Goal: Use online tool/utility: Utilize a website feature to perform a specific function

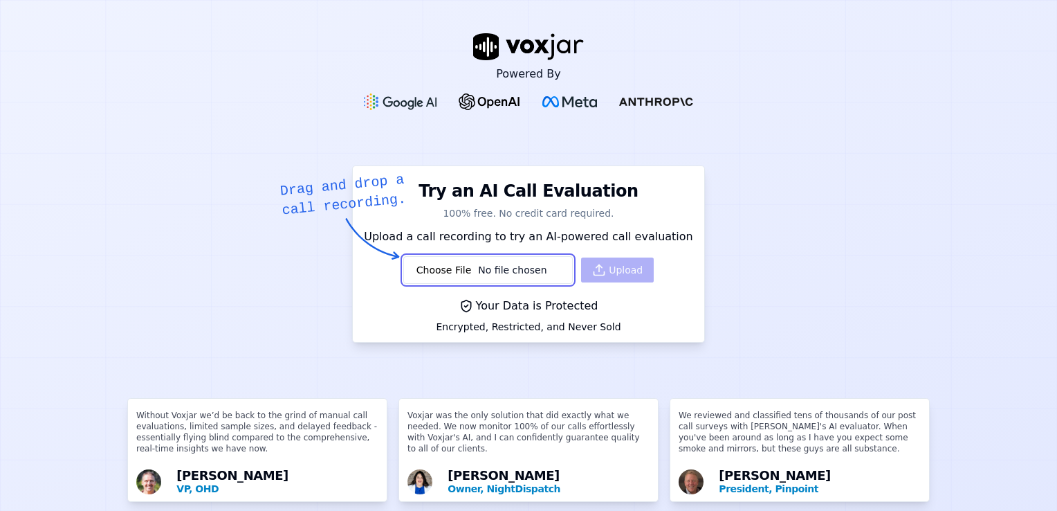
click at [505, 268] on input "file" at bounding box center [488, 270] width 170 height 28
click at [439, 282] on input "file" at bounding box center [488, 270] width 170 height 28
click at [598, 275] on div "Upload" at bounding box center [528, 270] width 250 height 28
click at [479, 264] on input "file" at bounding box center [488, 270] width 170 height 28
click at [436, 268] on input "file" at bounding box center [488, 270] width 170 height 28
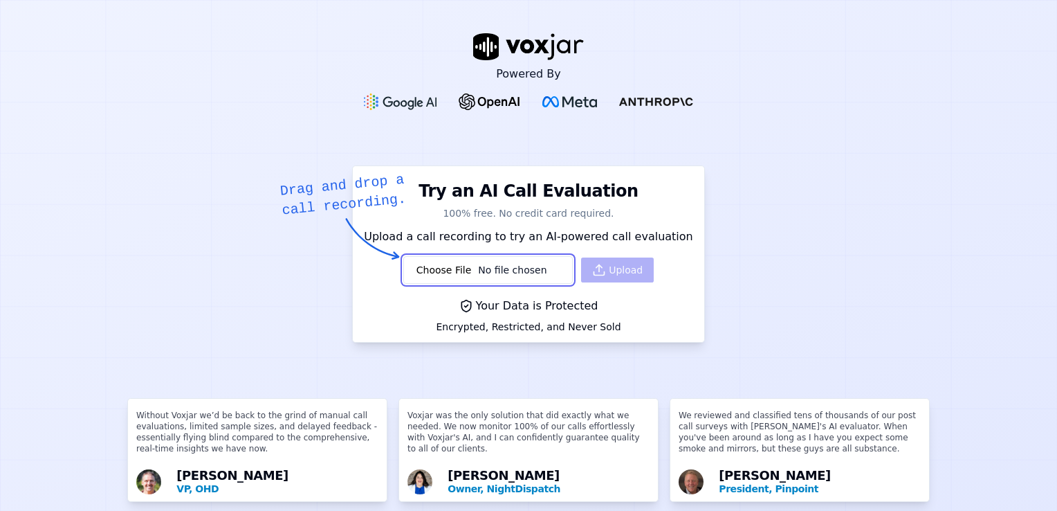
type input "C:\fakepath\6e744b15-ee46-4ee1-a554-4aaf5f384c69.wav"
click at [606, 259] on button "Upload" at bounding box center [617, 269] width 73 height 25
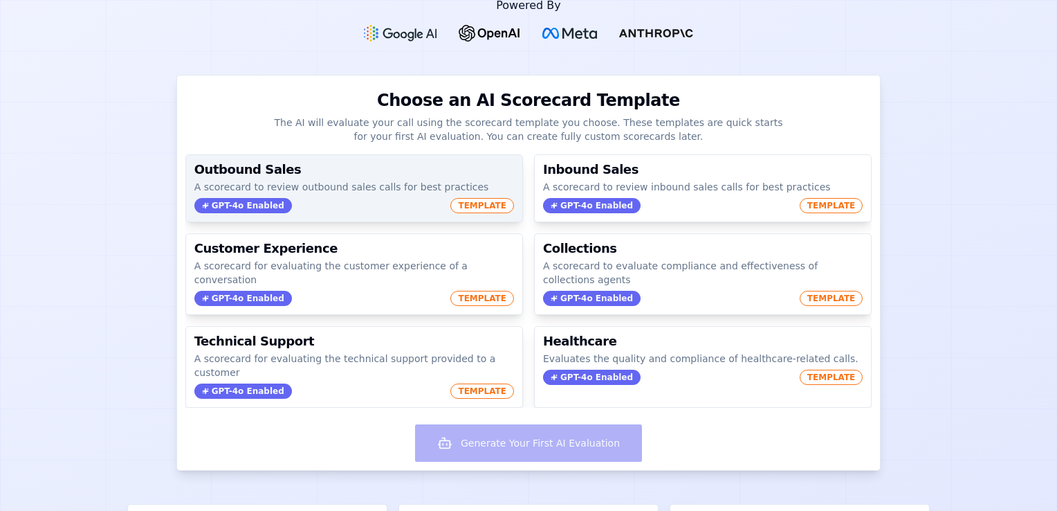
scroll to position [69, 0]
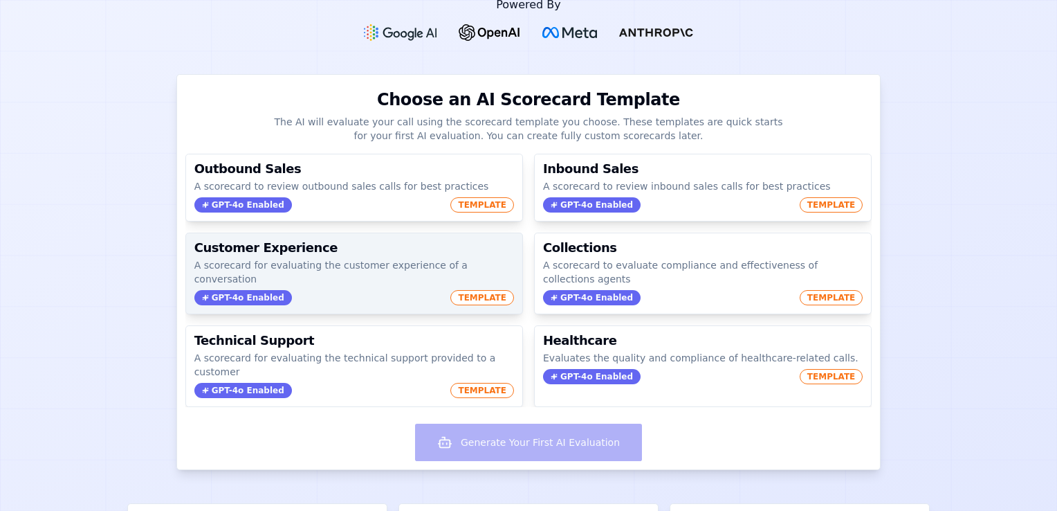
click at [384, 264] on p "A scorecard for evaluating the customer experience of a conversation" at bounding box center [354, 272] width 320 height 28
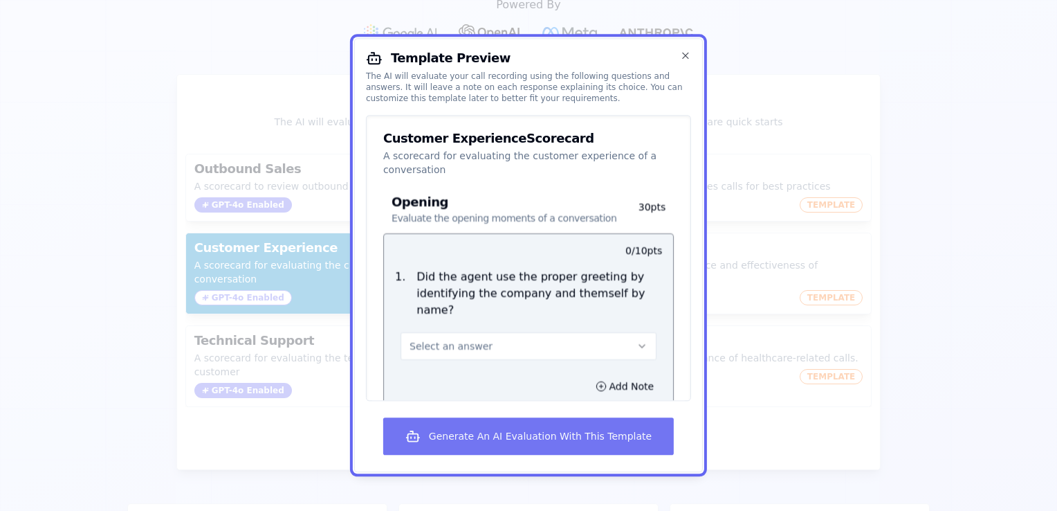
click at [501, 432] on button "Generate An AI Evaluation With This Template" at bounding box center [528, 436] width 291 height 37
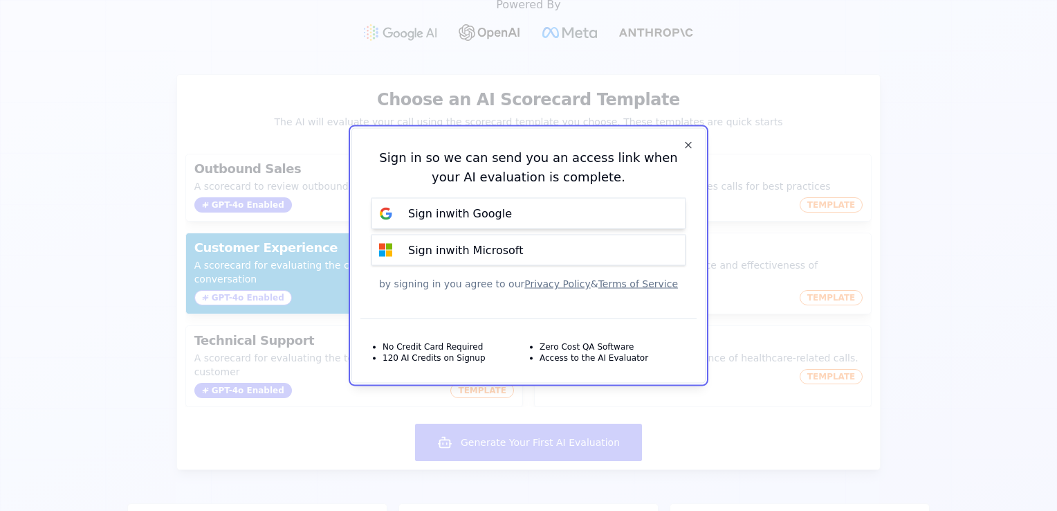
click at [569, 203] on button "Sign in with Google" at bounding box center [529, 213] width 314 height 31
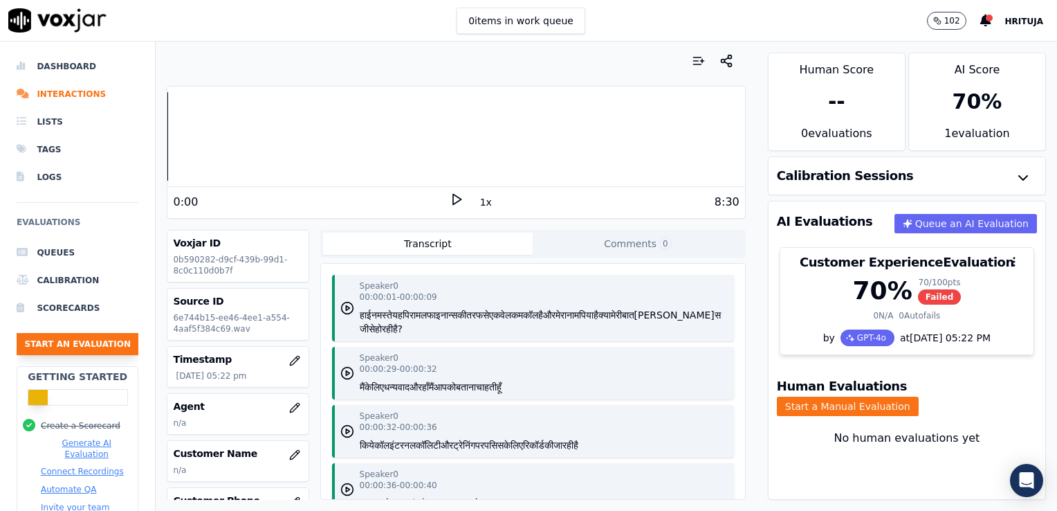
click at [56, 338] on button "Start an Evaluation" at bounding box center [78, 344] width 122 height 22
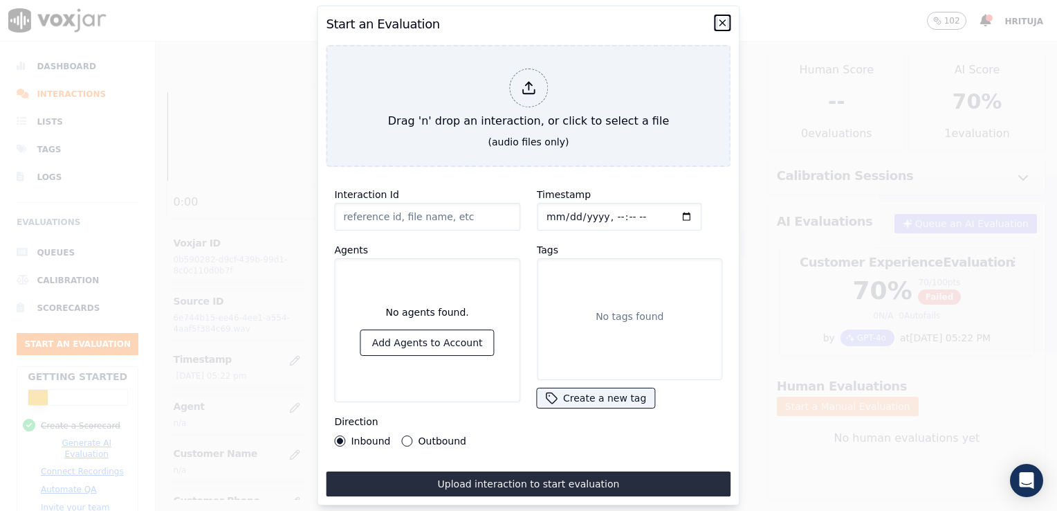
click at [725, 22] on icon "button" at bounding box center [722, 22] width 11 height 11
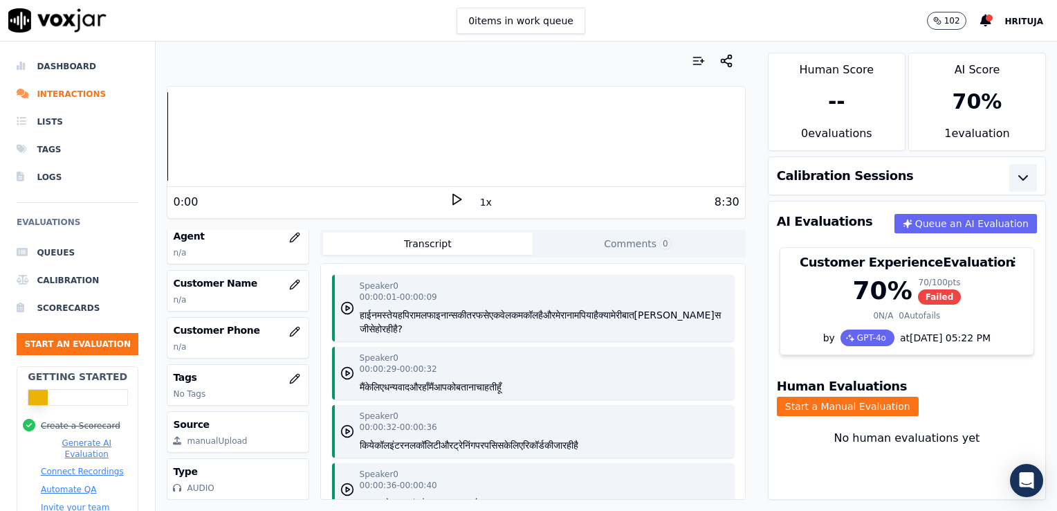
click at [1015, 183] on icon "button" at bounding box center [1023, 178] width 17 height 17
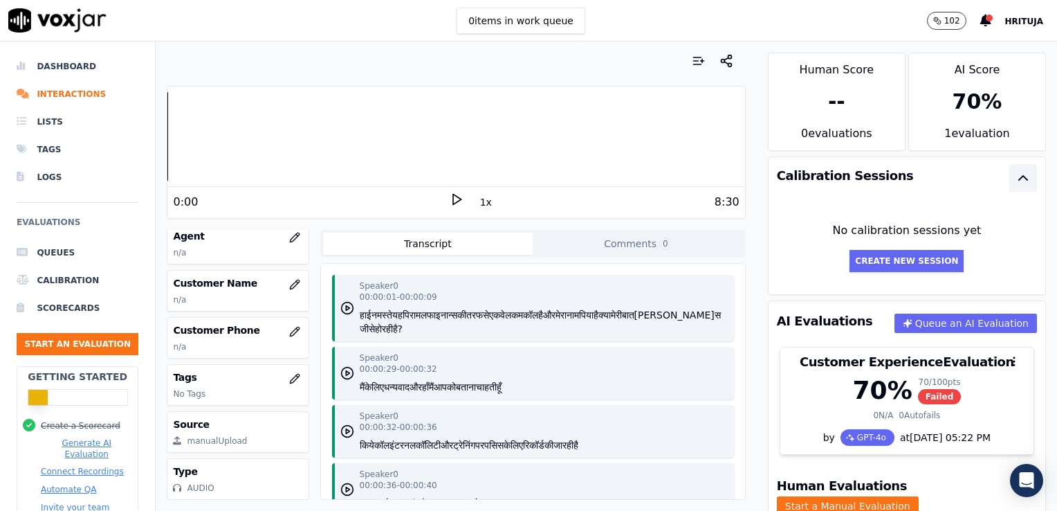
click at [1015, 183] on icon "button" at bounding box center [1023, 178] width 17 height 17
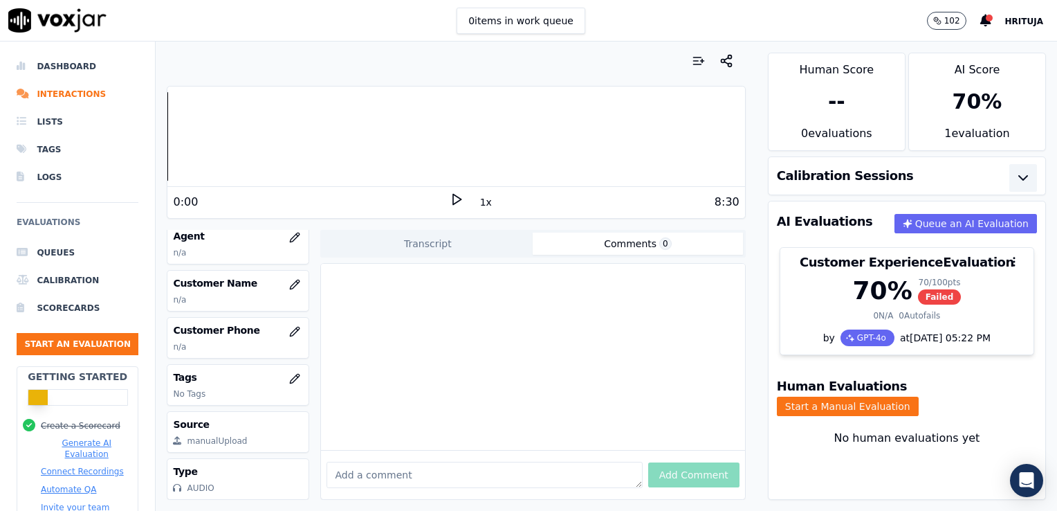
click at [616, 243] on button "Comments 0" at bounding box center [638, 243] width 210 height 22
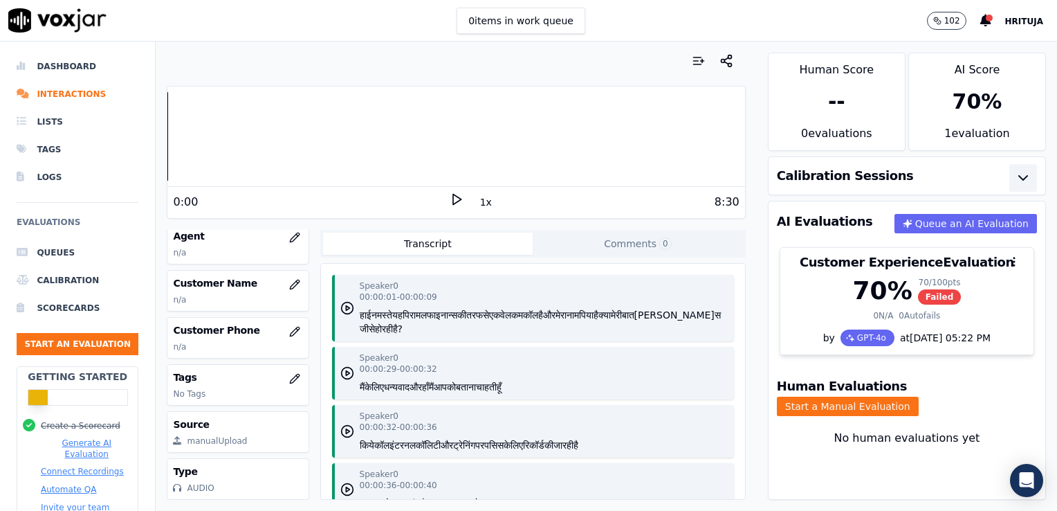
click at [431, 253] on button "Transcript" at bounding box center [428, 243] width 210 height 22
